Goal: Information Seeking & Learning: Compare options

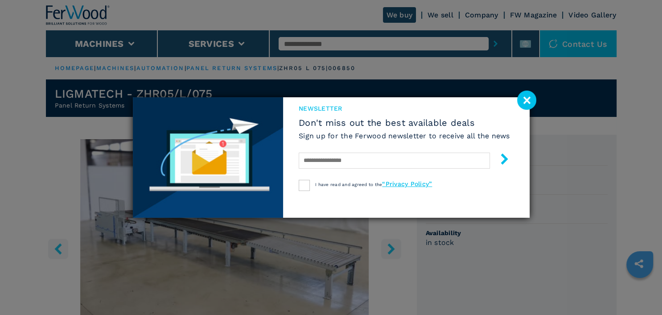
click at [526, 102] on image at bounding box center [526, 99] width 19 height 19
